Goal: Transaction & Acquisition: Purchase product/service

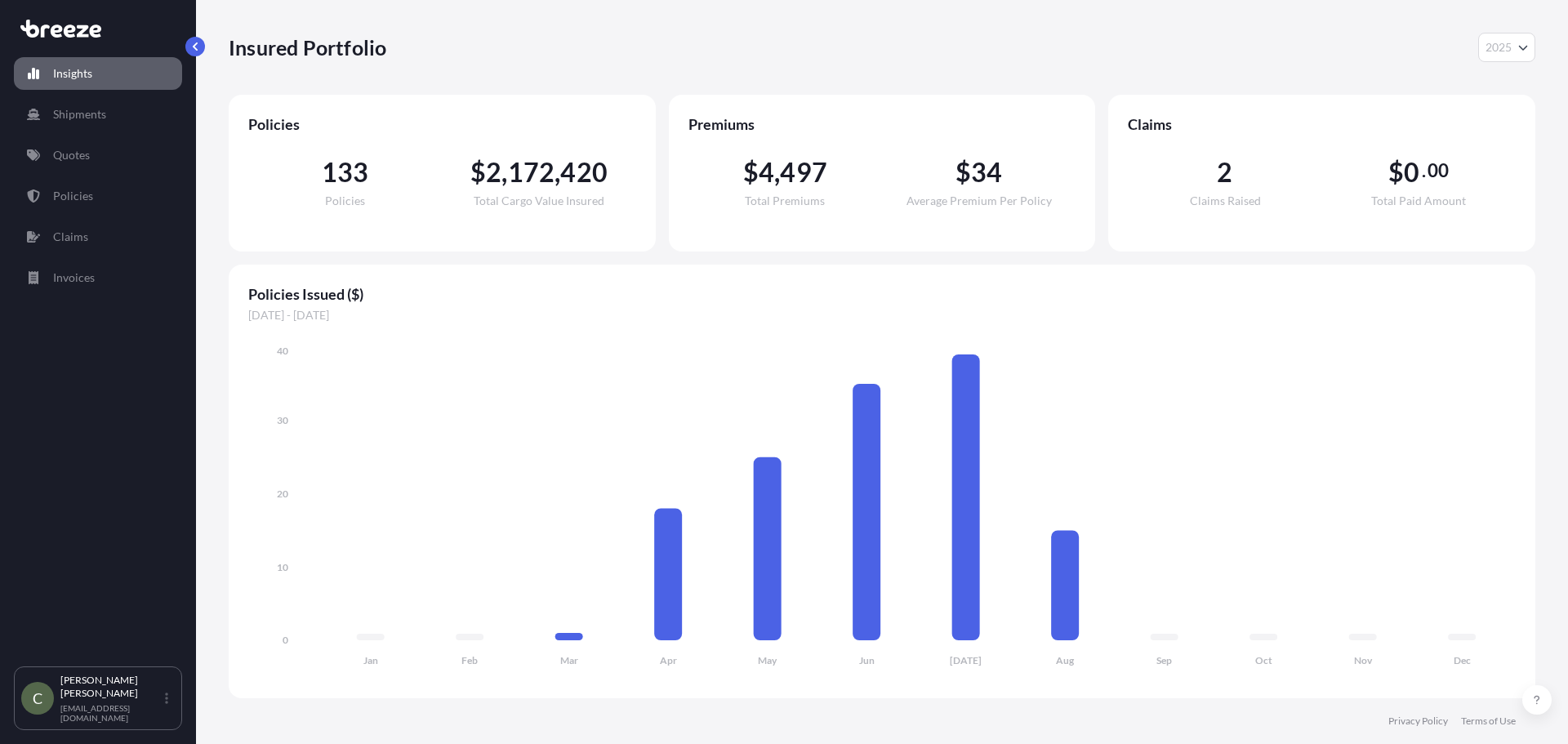
select select "2025"
click at [82, 118] on p "Shipments" at bounding box center [79, 114] width 53 height 17
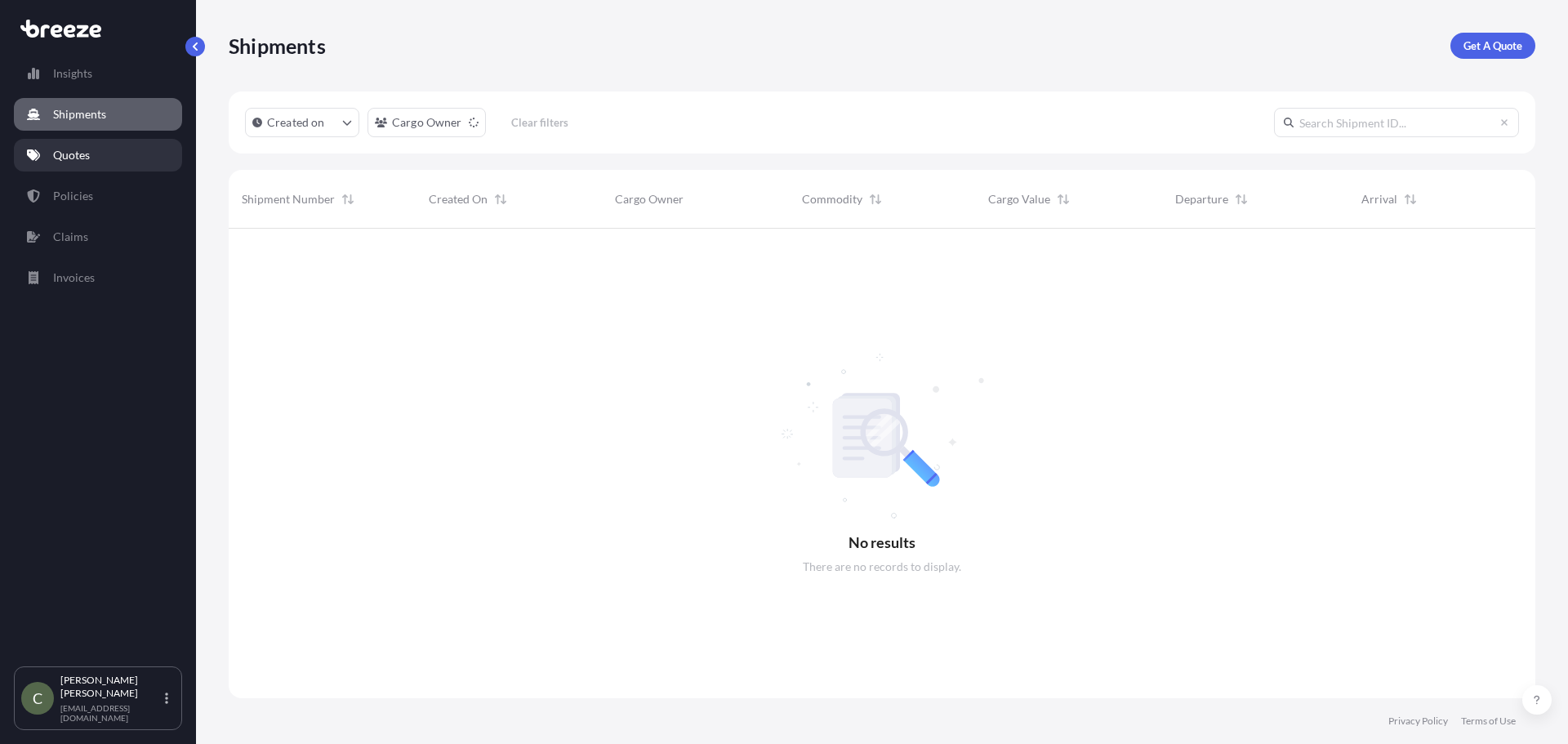
scroll to position [517, 1295]
click at [1489, 43] on p "Get A Quote" at bounding box center [1494, 45] width 59 height 17
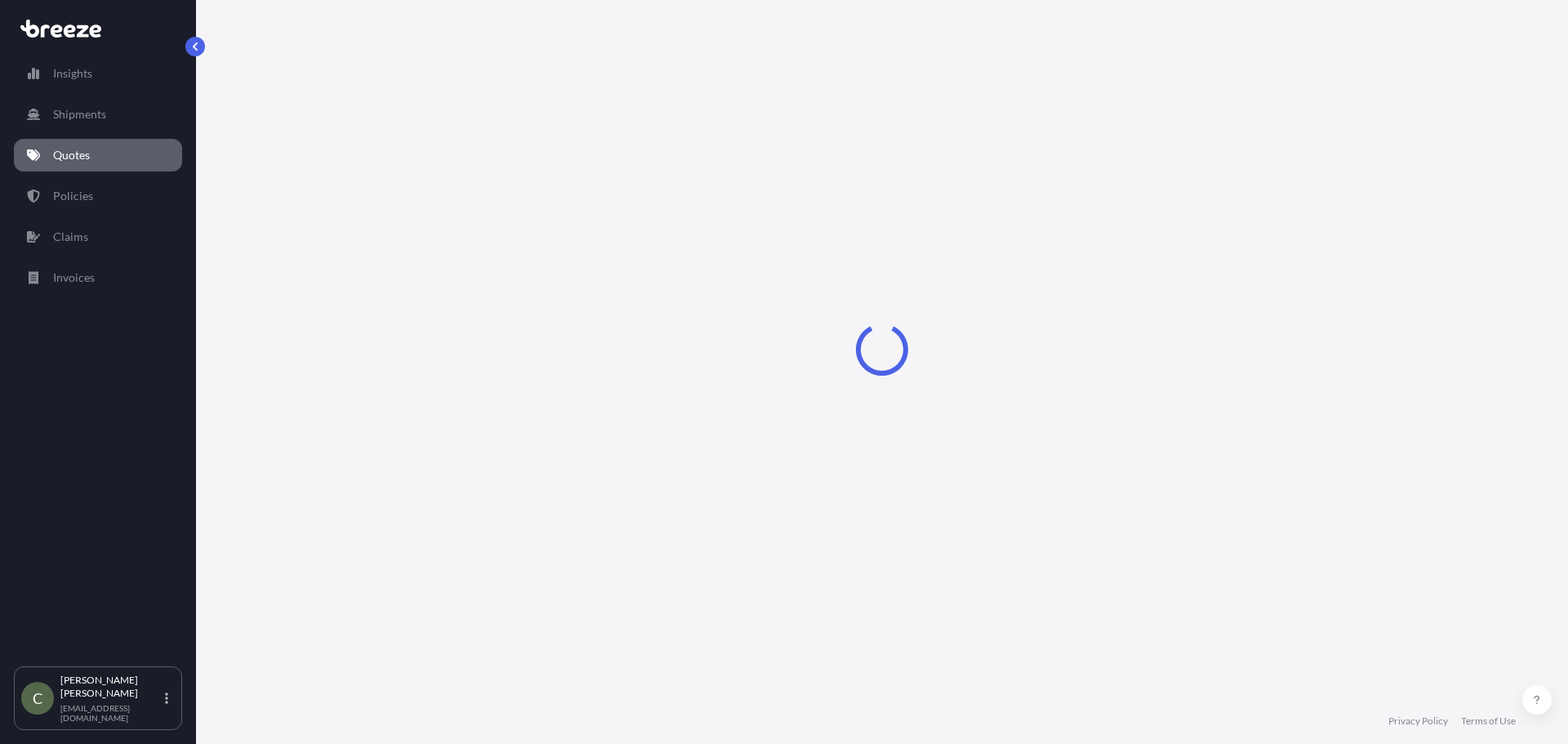
select select "Sea"
select select "1"
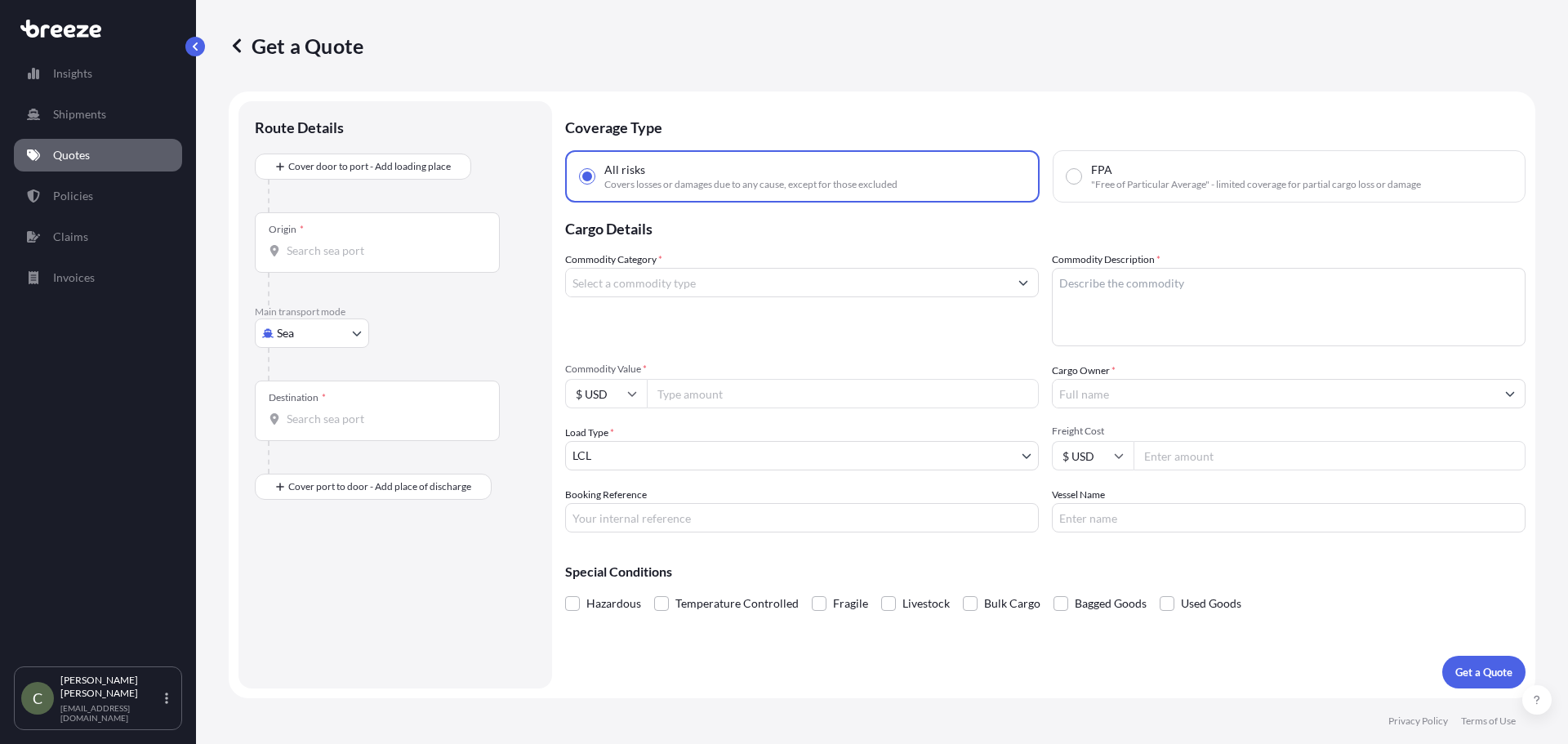
click at [357, 323] on body "Insights Shipments Quotes Policies Claims Invoices C [PERSON_NAME] [EMAIL_ADDRE…" at bounding box center [784, 372] width 1568 height 744
click at [297, 435] on span "Road" at bounding box center [299, 434] width 26 height 17
select select "Road"
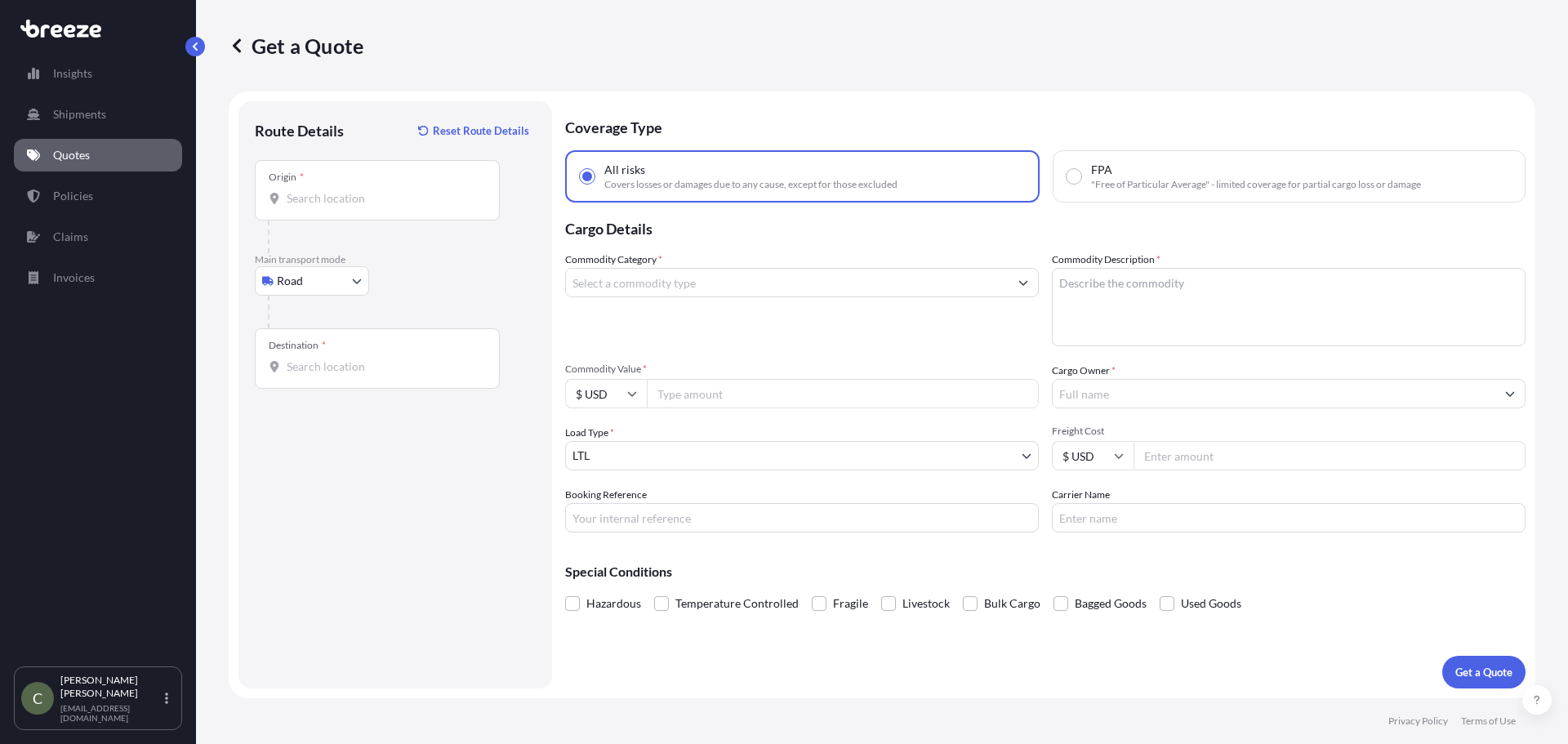
click at [370, 185] on div "Origin *" at bounding box center [377, 190] width 245 height 61
click at [370, 190] on input "Origin *" at bounding box center [383, 198] width 193 height 17
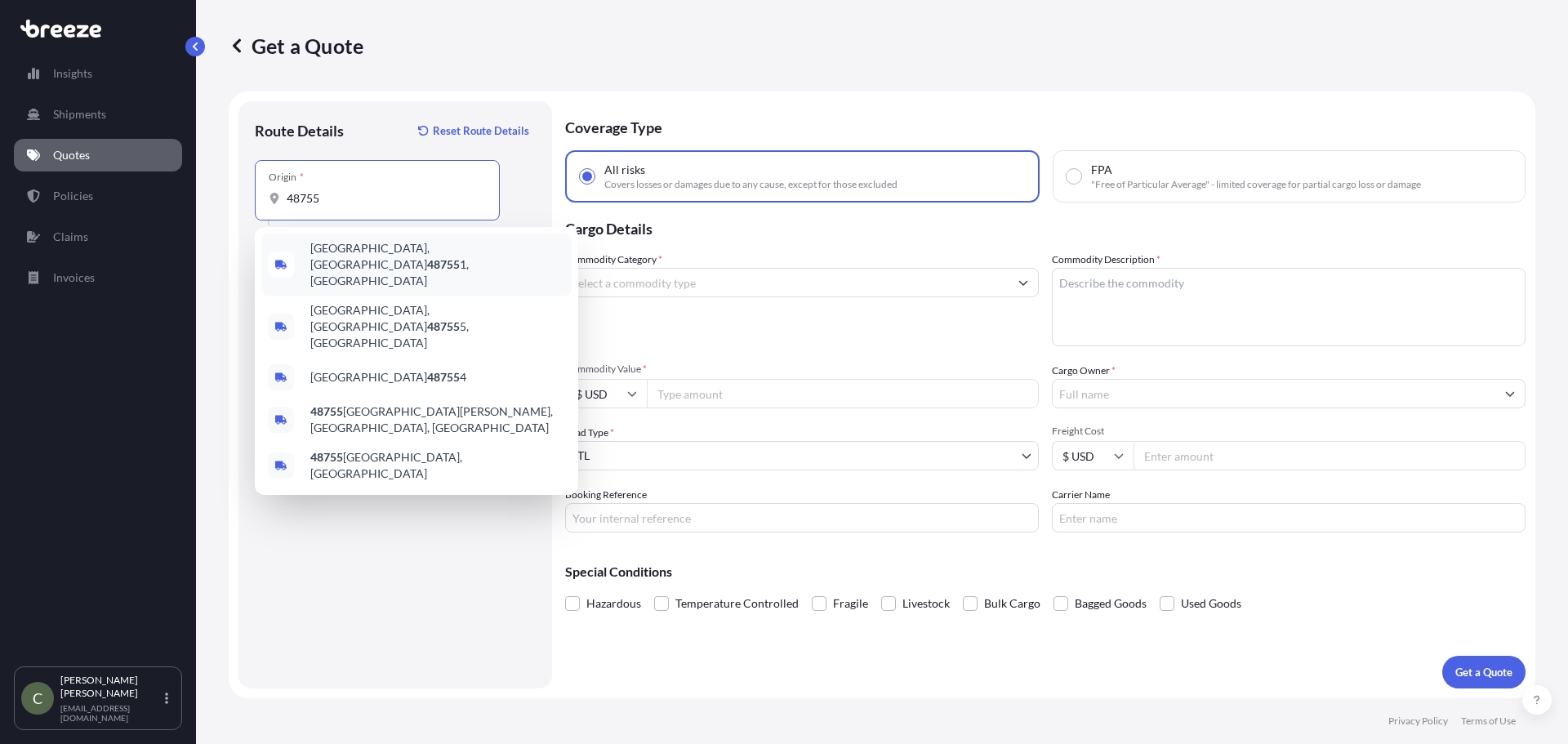
drag, startPoint x: 330, startPoint y: 199, endPoint x: 262, endPoint y: 192, distance: 68.4
click at [262, 192] on div "Origin * 48755" at bounding box center [377, 190] width 245 height 61
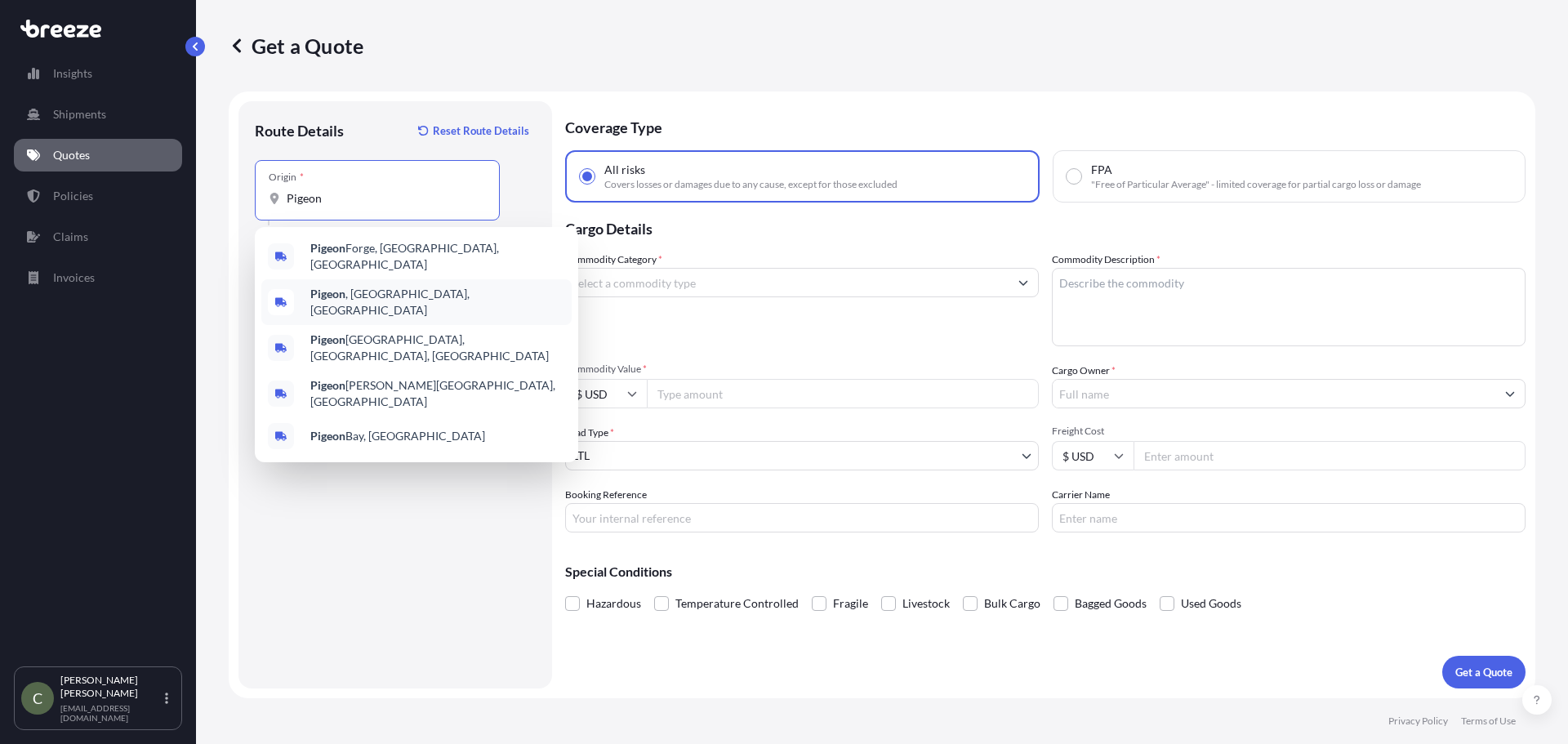
click at [352, 286] on span "Pigeon , [GEOGRAPHIC_DATA], [GEOGRAPHIC_DATA]" at bounding box center [438, 302] width 255 height 32
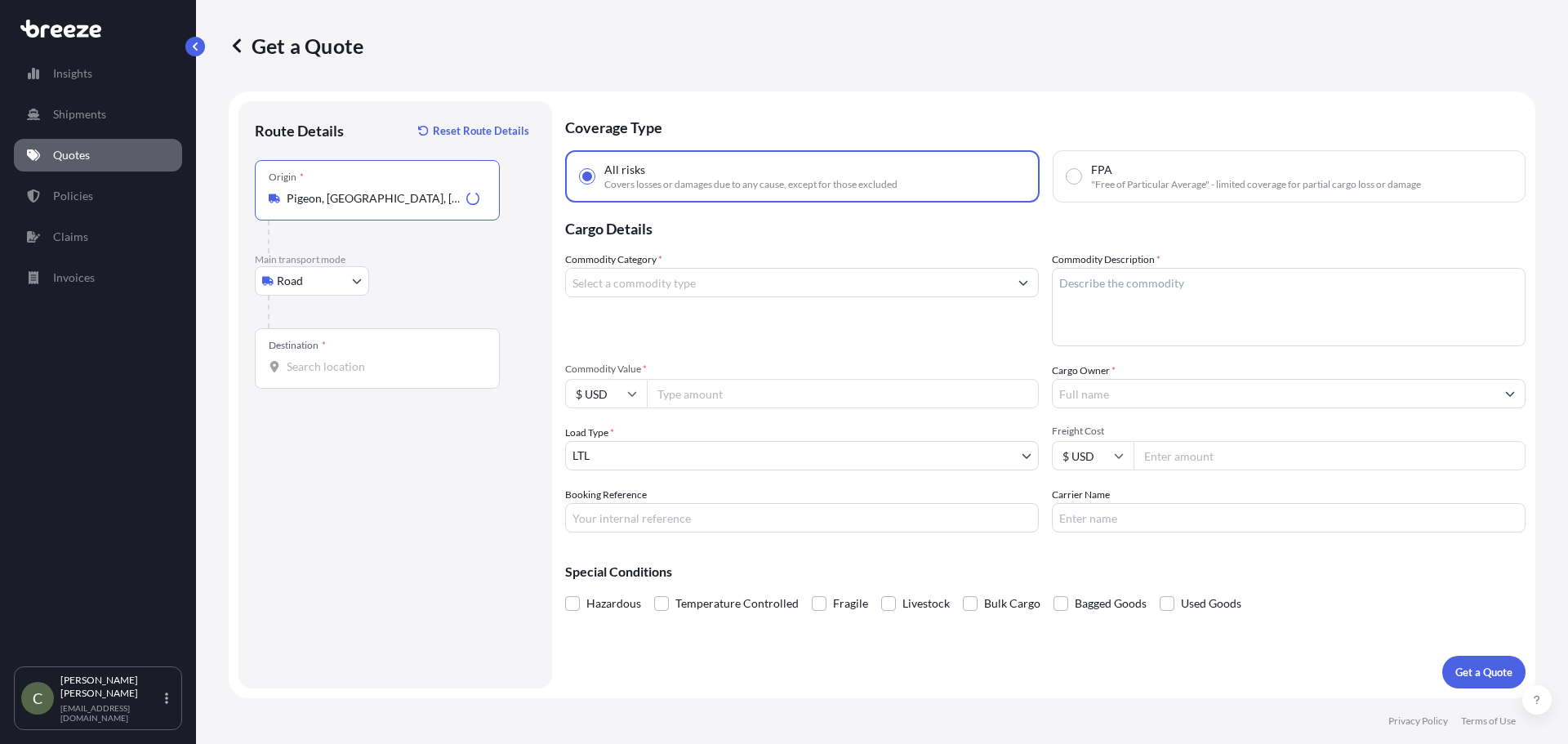
type input "Pigeon, [GEOGRAPHIC_DATA], [GEOGRAPHIC_DATA]"
click at [297, 368] on input "Destination *" at bounding box center [383, 367] width 193 height 17
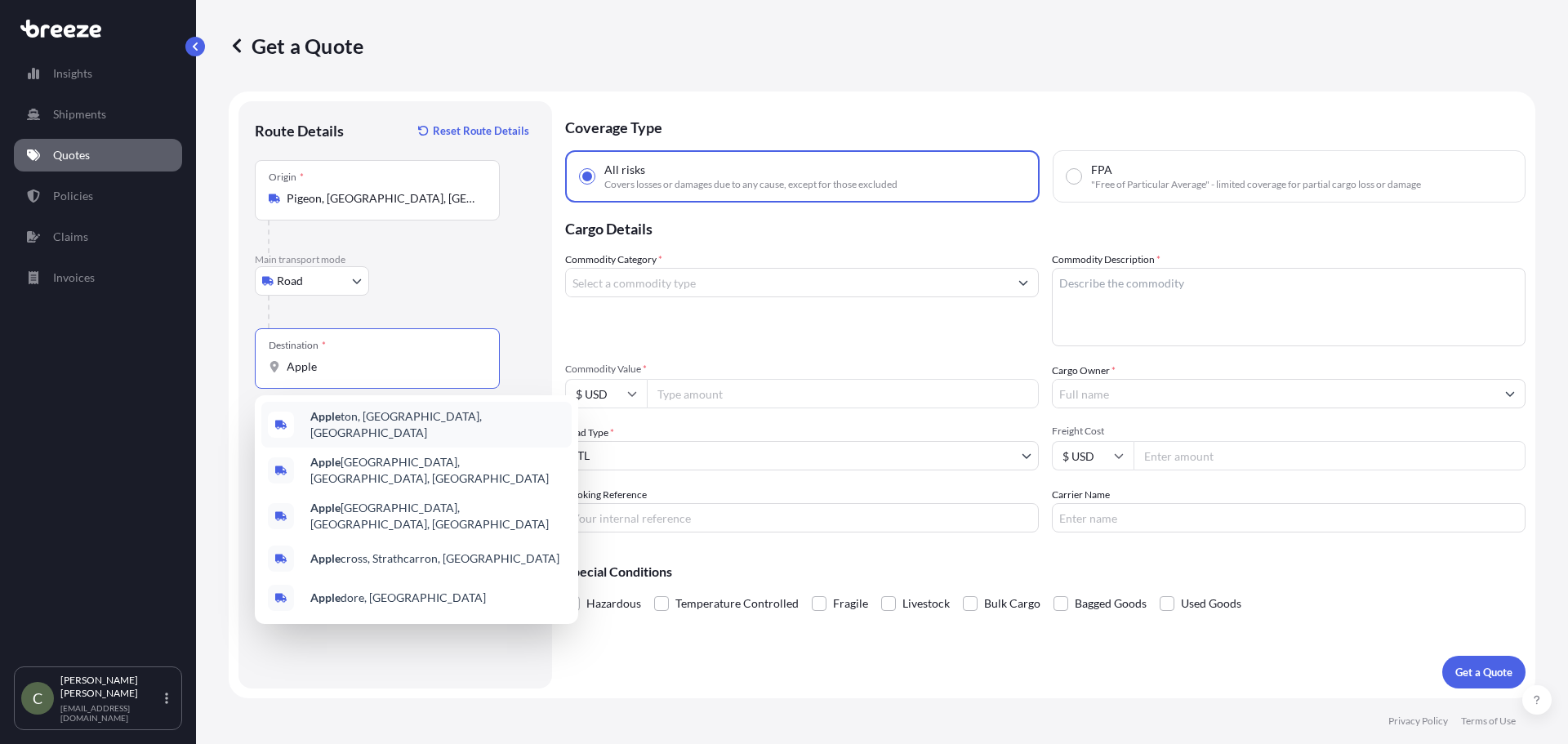
click at [334, 433] on div "Apple ton, [GEOGRAPHIC_DATA], [GEOGRAPHIC_DATA]" at bounding box center [416, 424] width 311 height 46
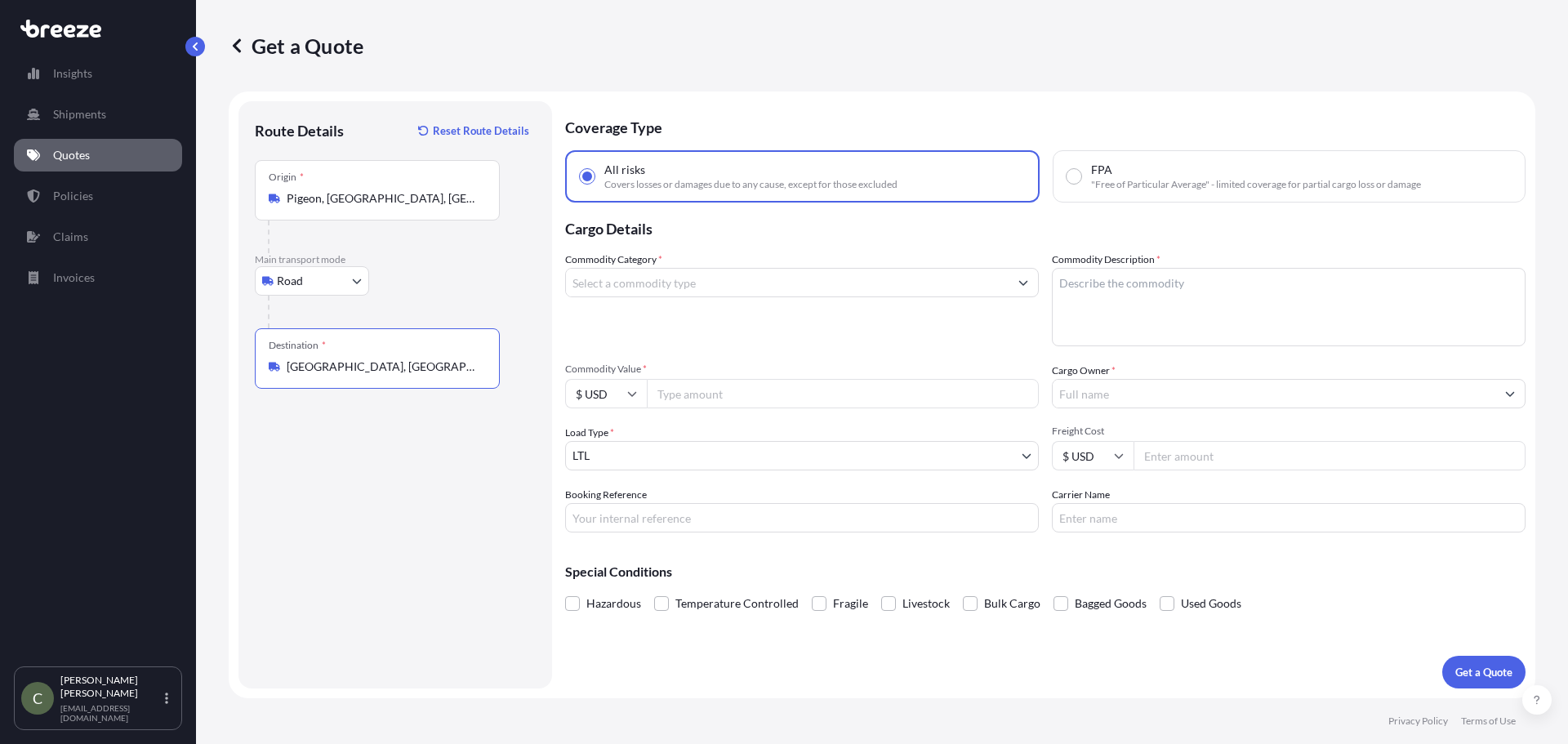
type input "[GEOGRAPHIC_DATA], [GEOGRAPHIC_DATA], [GEOGRAPHIC_DATA]"
click at [684, 289] on input "Commodity Category *" at bounding box center [788, 282] width 443 height 29
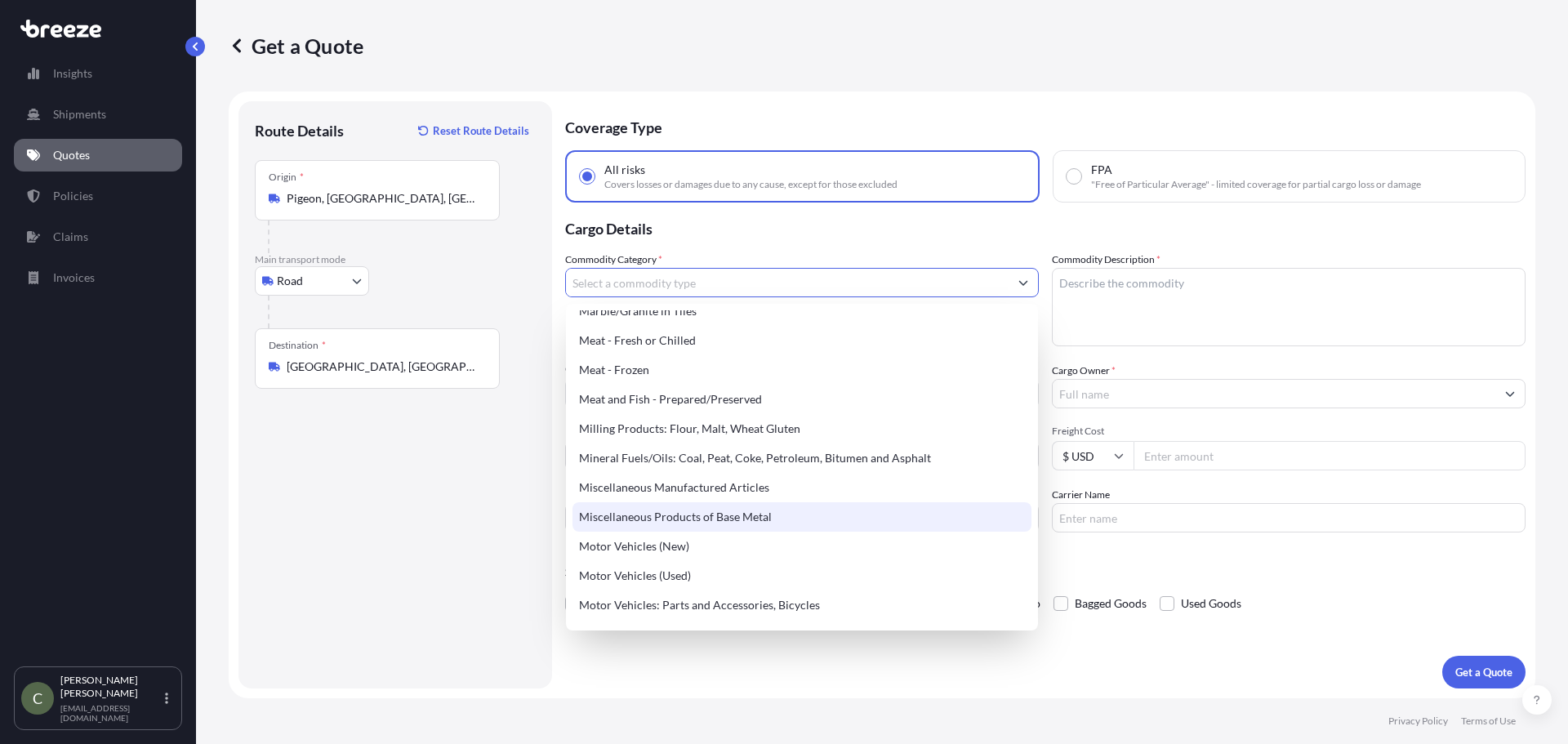
scroll to position [2206, 0]
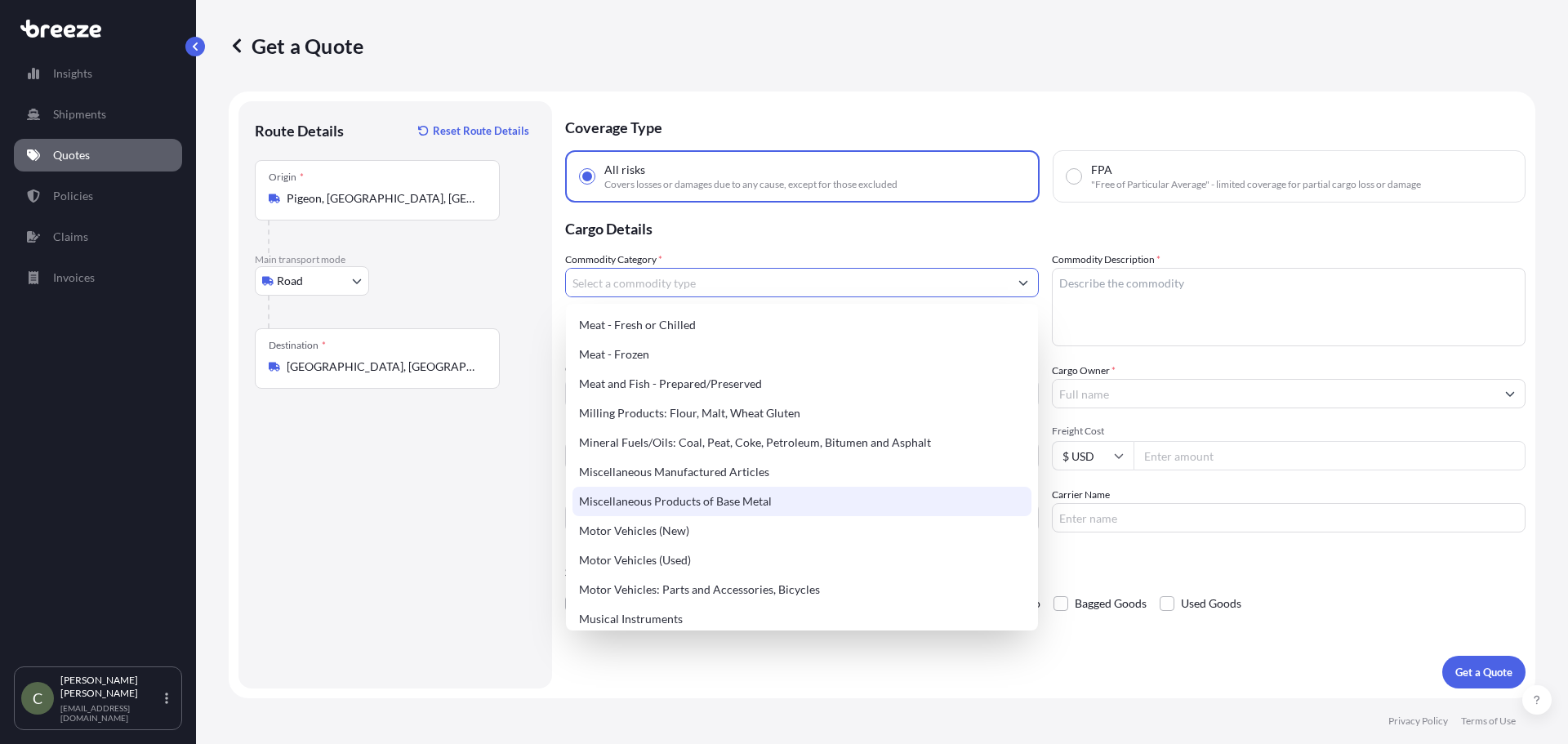
click at [753, 499] on div "Miscellaneous Products of Base Metal" at bounding box center [802, 502] width 459 height 29
type input "Miscellaneous Products of Base Metal"
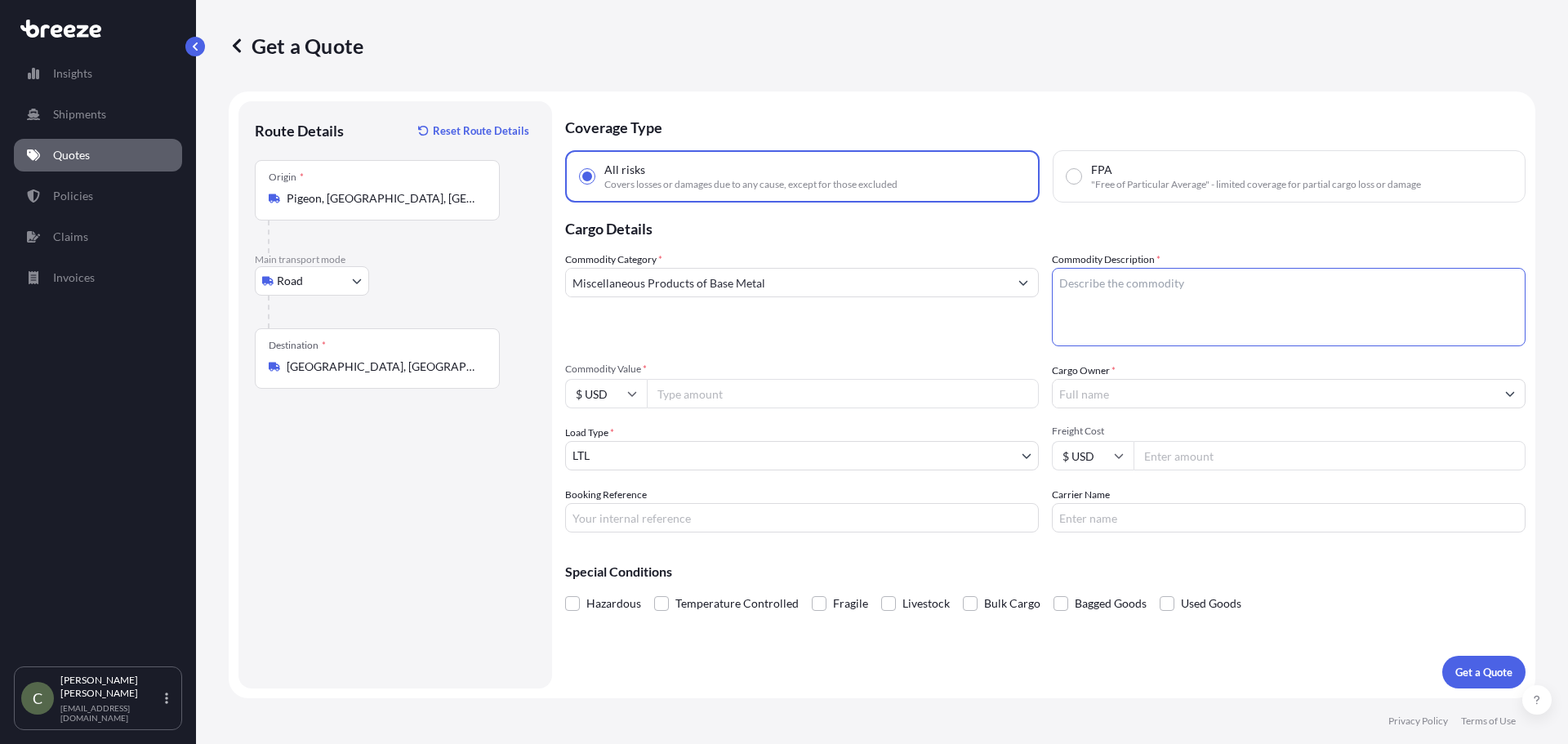
click at [1095, 287] on textarea "Commodity Description *" at bounding box center [1289, 307] width 473 height 78
type textarea "10 Steel Casting"
drag, startPoint x: 1038, startPoint y: 364, endPoint x: 1010, endPoint y: 371, distance: 28.9
click at [1038, 363] on span "Commodity Value *" at bounding box center [802, 369] width 473 height 13
click at [1038, 379] on input "Commodity Value *" at bounding box center [843, 394] width 392 height 29
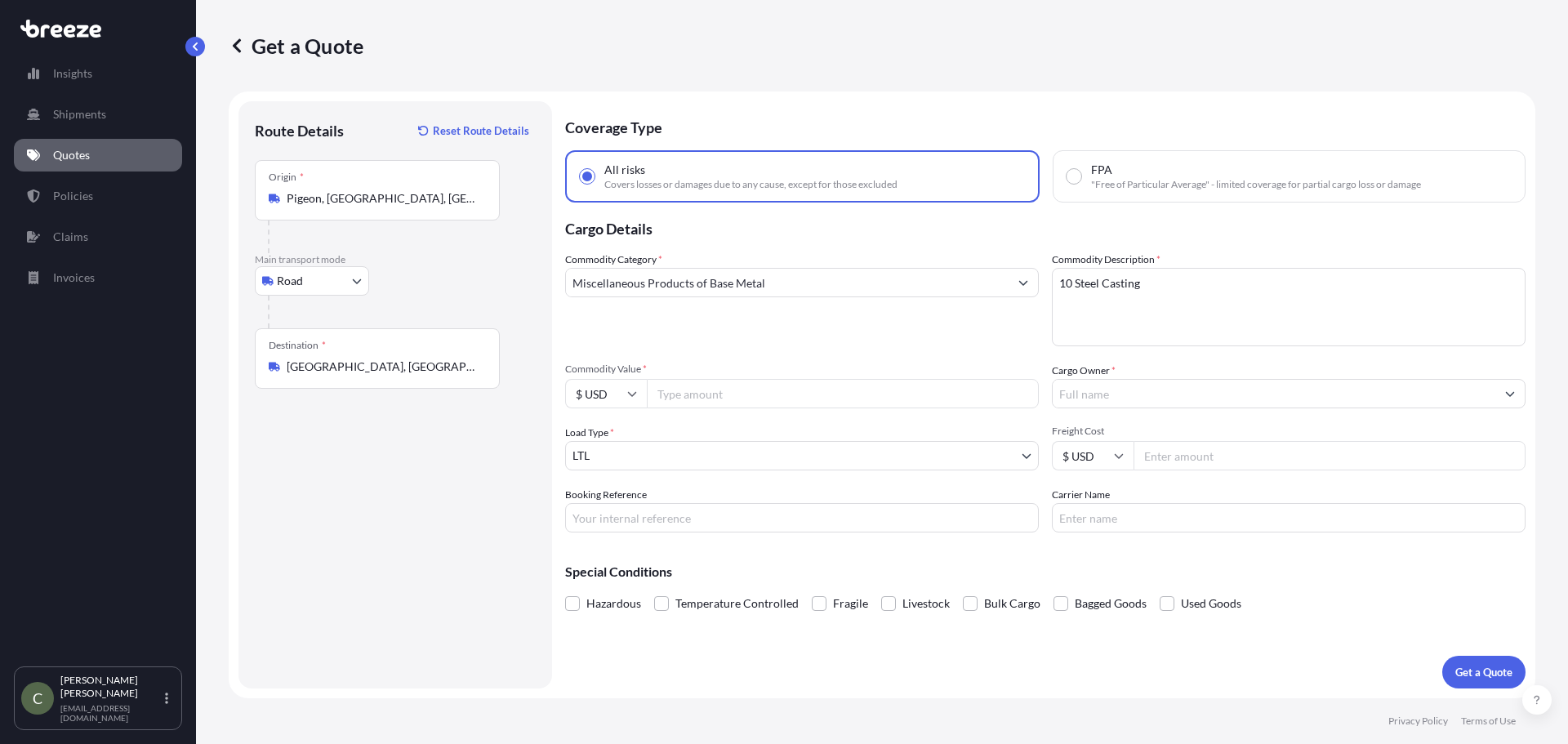
click at [896, 394] on input "Commodity Value *" at bounding box center [843, 394] width 392 height 29
type input "38203.5"
click at [1092, 392] on input "Cargo Owner *" at bounding box center [1274, 394] width 443 height 29
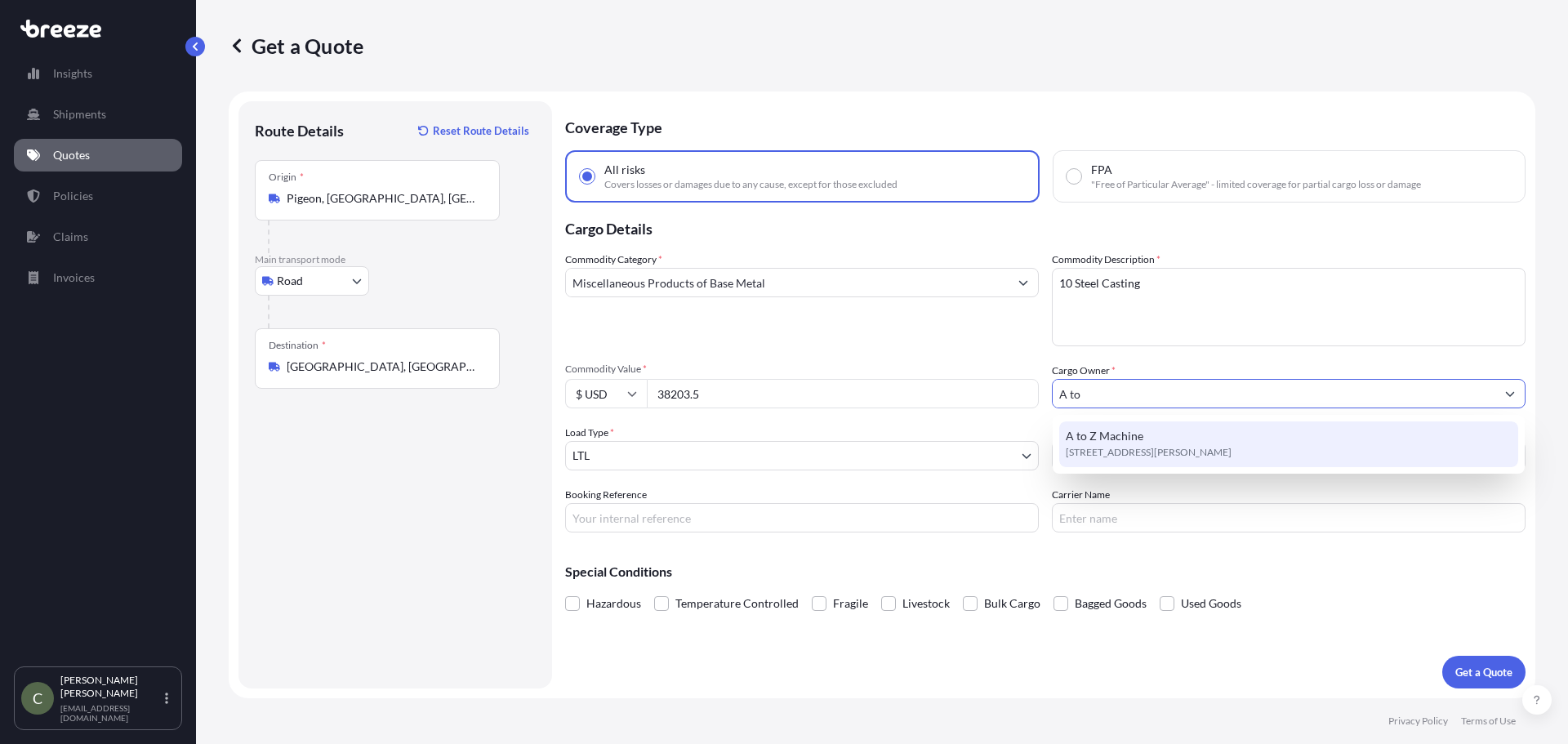
click at [1218, 446] on span "[STREET_ADDRESS][PERSON_NAME]" at bounding box center [1149, 452] width 166 height 17
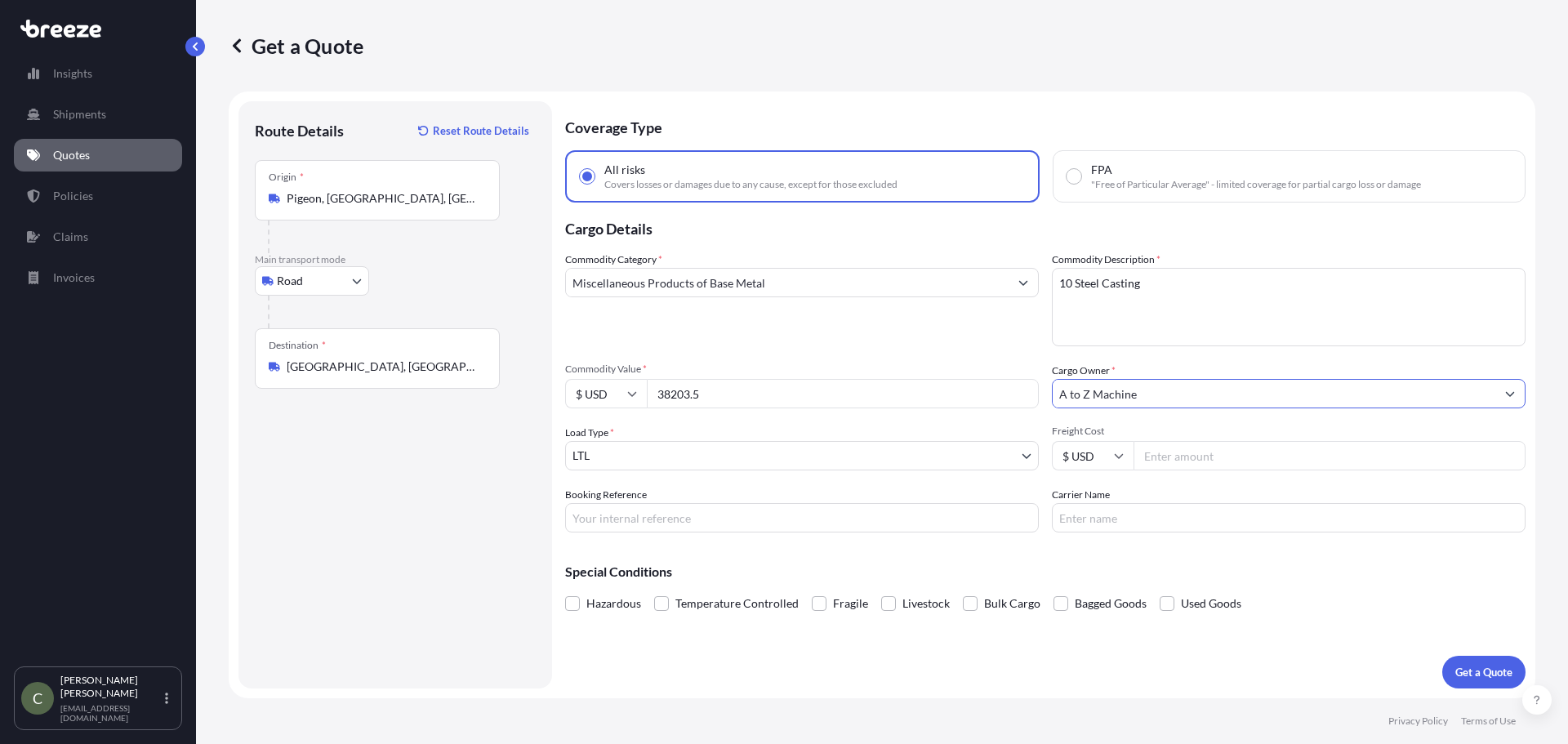
type input "A to Z Machine"
click at [1043, 473] on div "Commodity Category * Miscellaneous Products of Base Metal Commodity Description…" at bounding box center [1046, 392] width 960 height 281
click at [1462, 660] on button "Get a Quote" at bounding box center [1484, 671] width 83 height 32
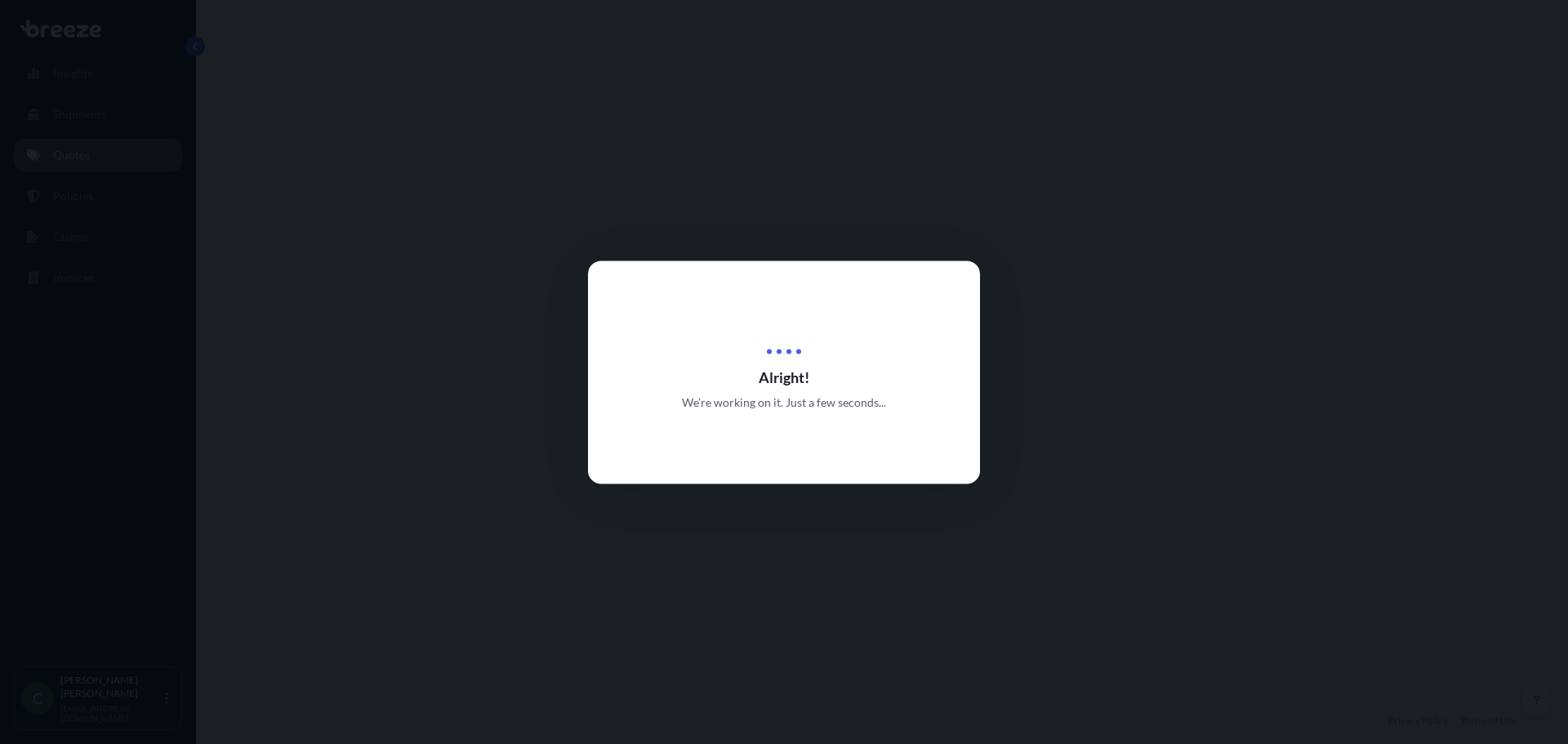
select select "Road"
select select "1"
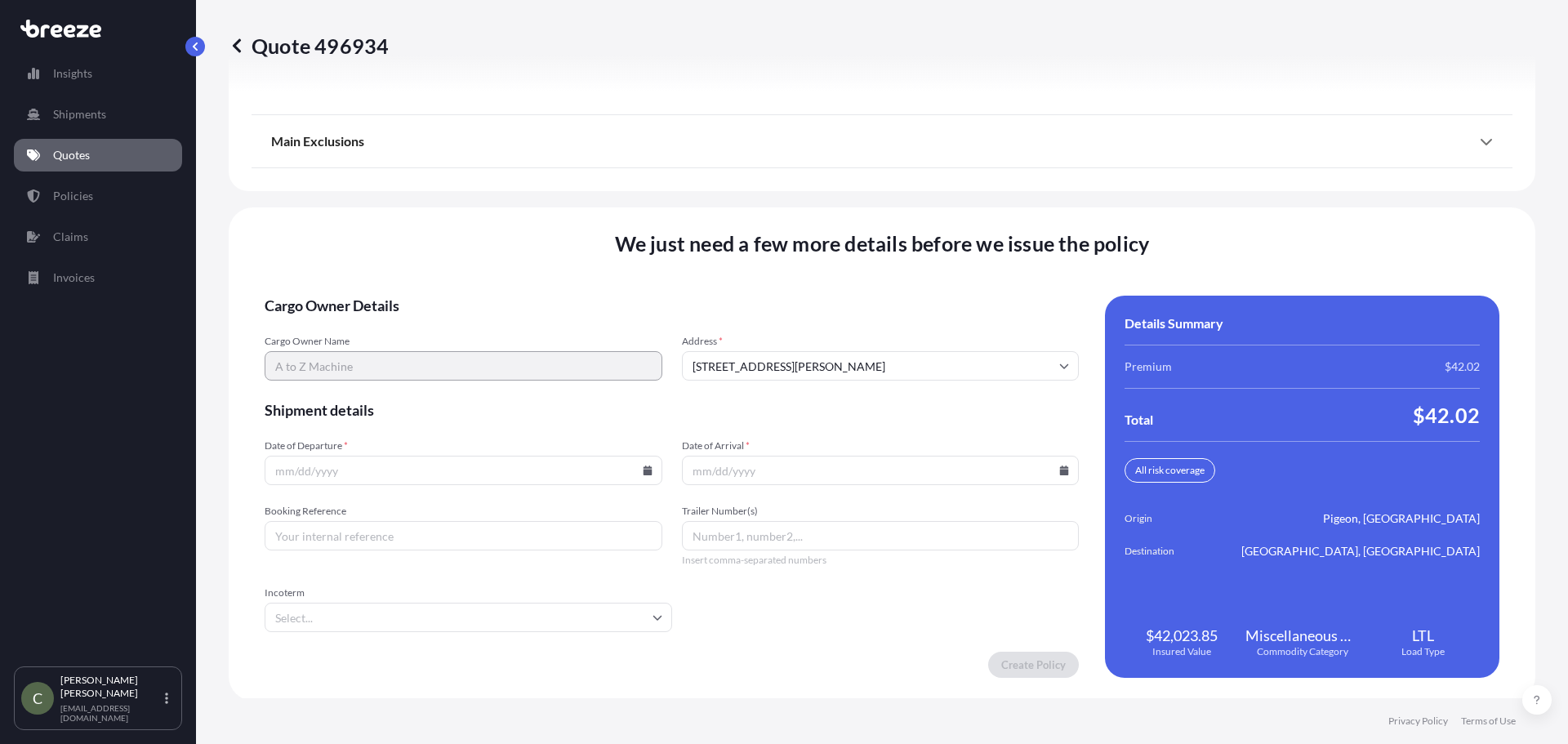
scroll to position [2093, 0]
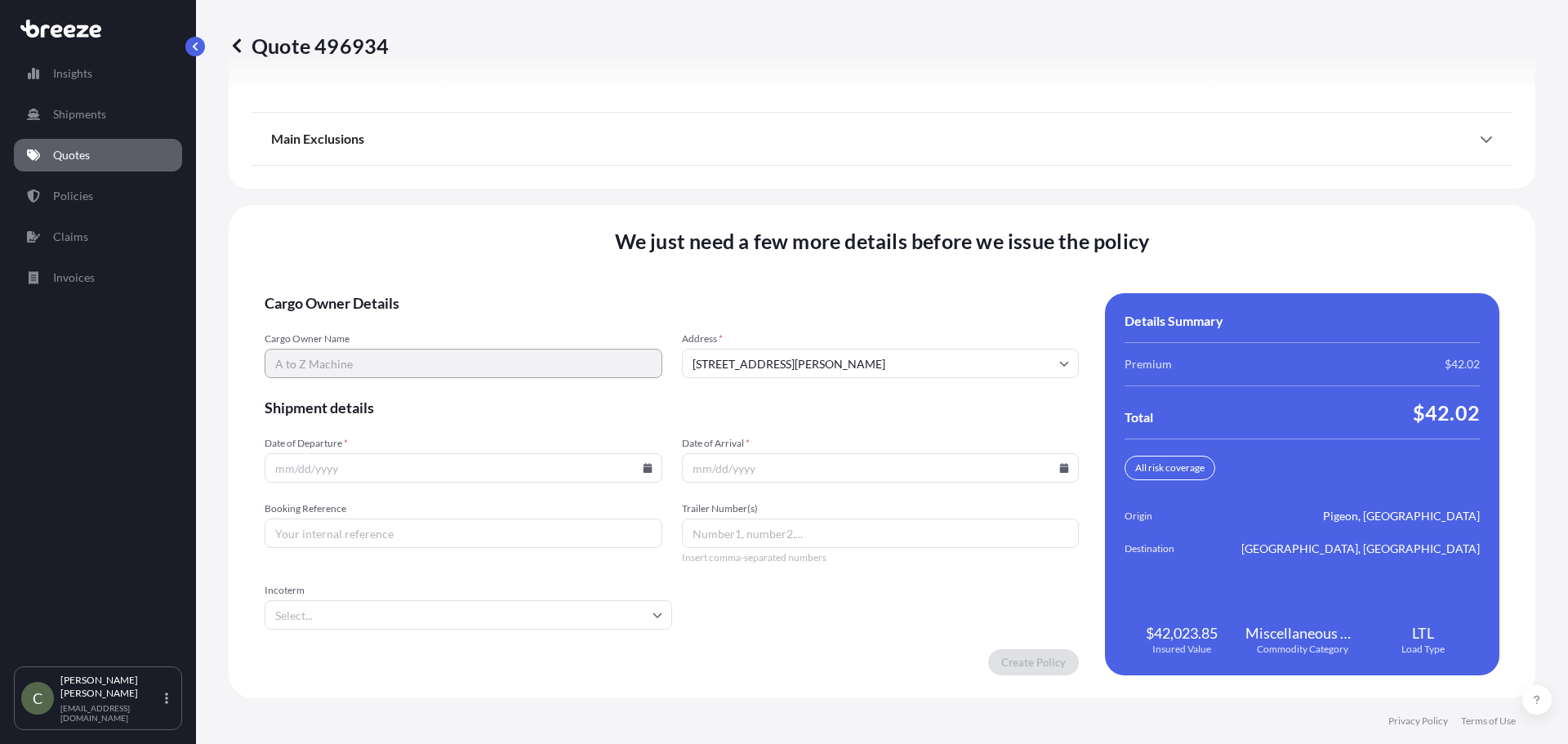
click at [643, 464] on icon at bounding box center [647, 469] width 9 height 10
click at [500, 326] on button "15" at bounding box center [500, 322] width 26 height 26
type input "[DATE]"
click at [1061, 463] on input "Date of Arrival *" at bounding box center [881, 469] width 398 height 29
click at [1060, 470] on icon at bounding box center [1064, 469] width 9 height 10
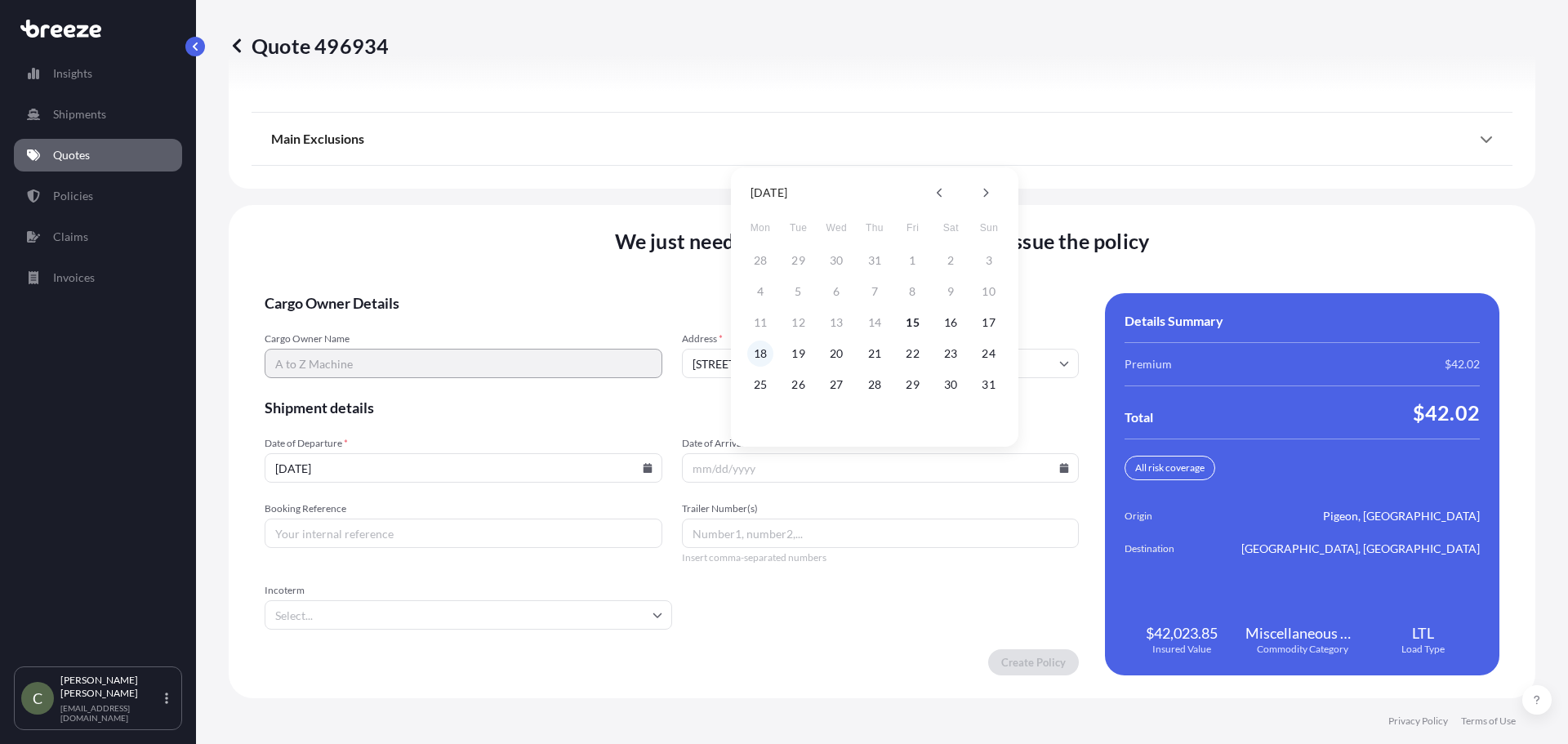
click at [758, 351] on button "18" at bounding box center [760, 354] width 26 height 26
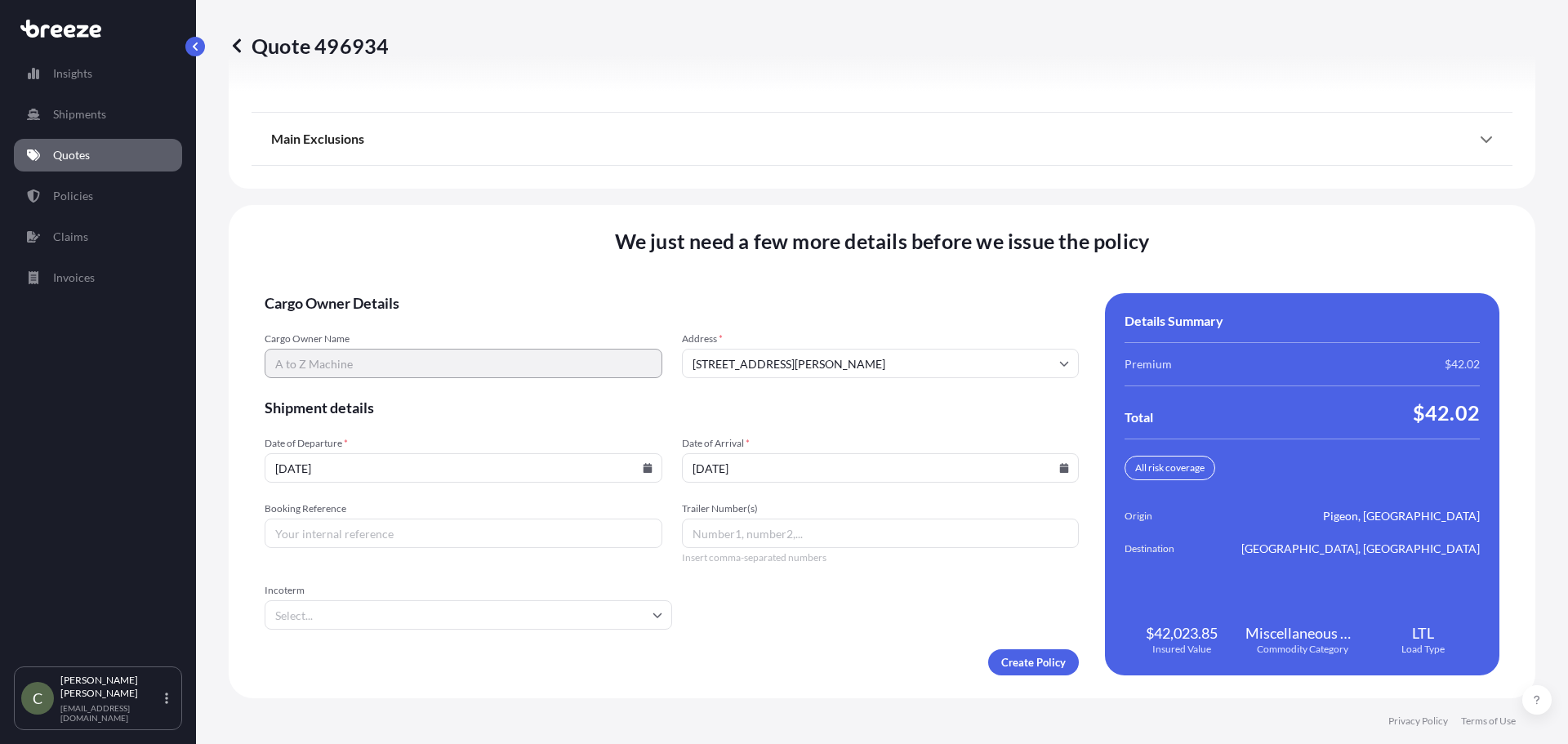
type input "[DATE]"
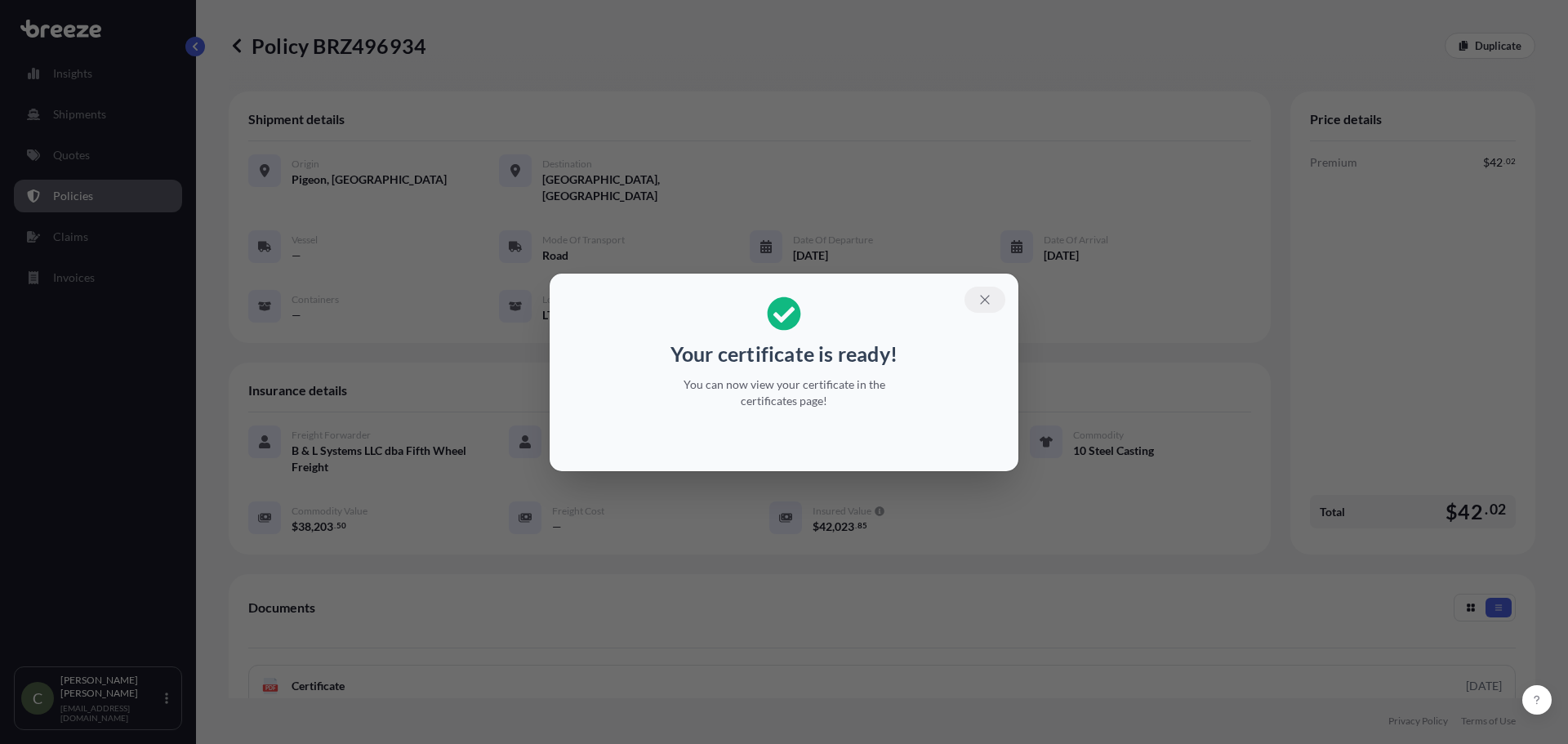
click at [990, 297] on icon "button" at bounding box center [985, 299] width 15 height 15
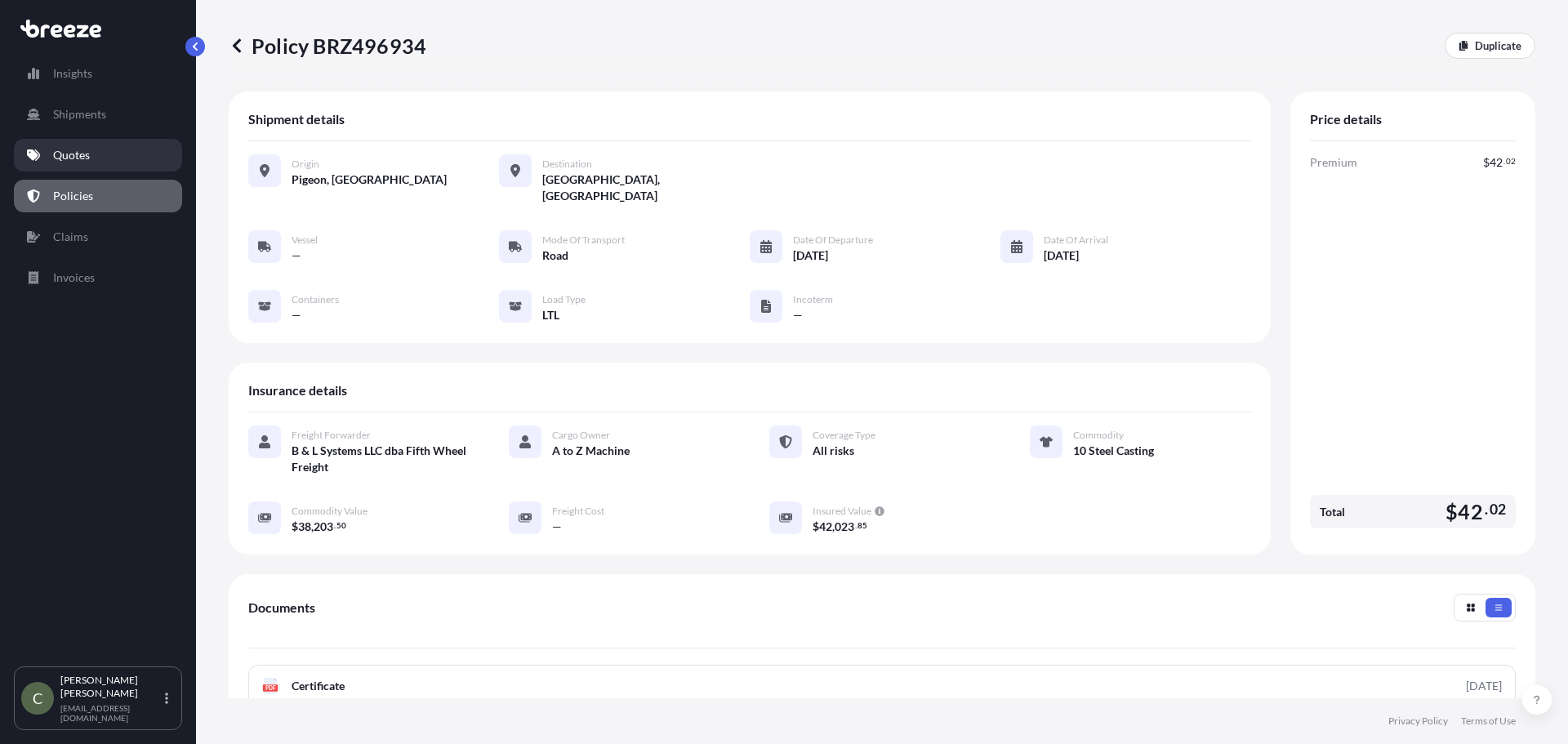
click at [81, 157] on p "Quotes" at bounding box center [72, 155] width 37 height 17
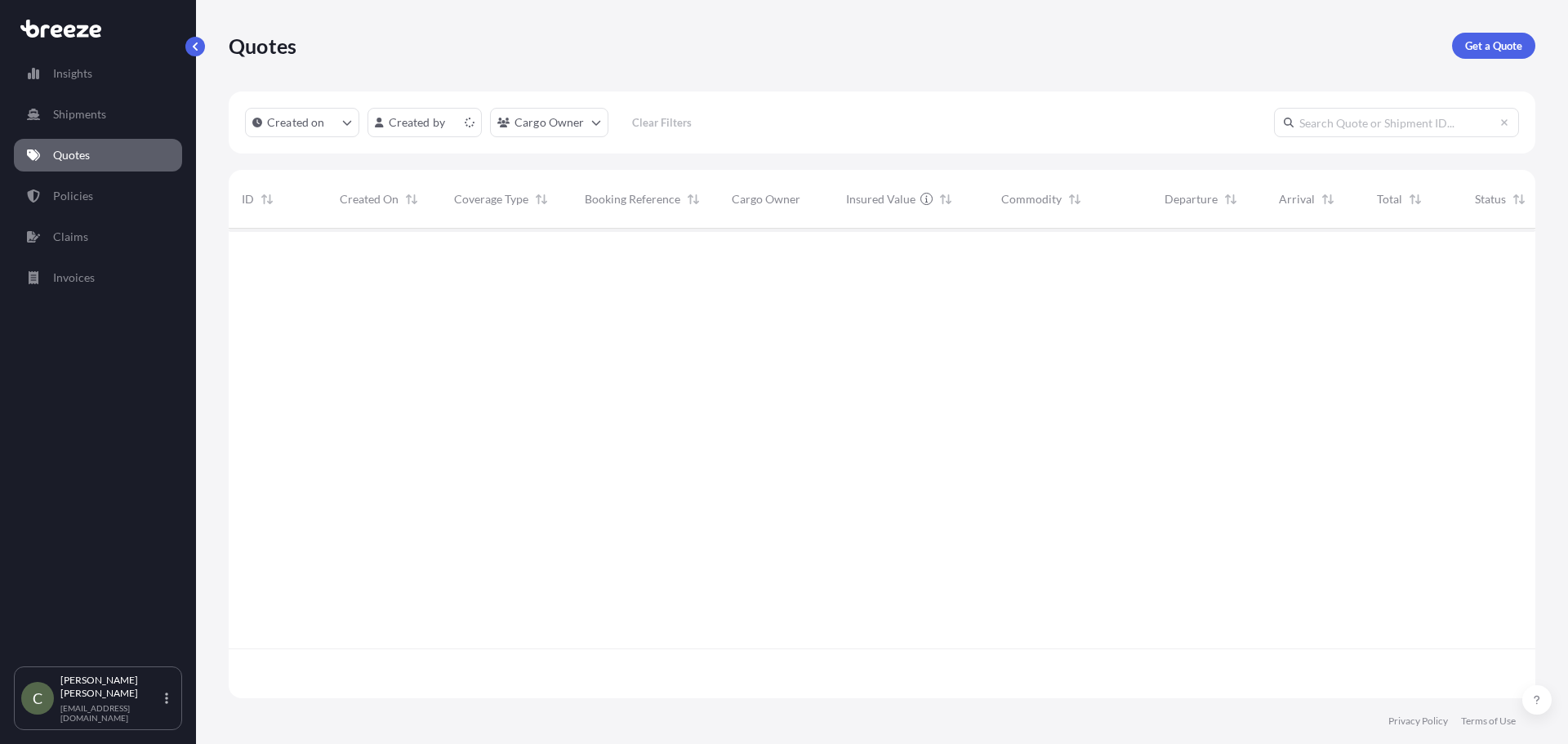
scroll to position [467, 1295]
